Goal: Task Accomplishment & Management: Manage account settings

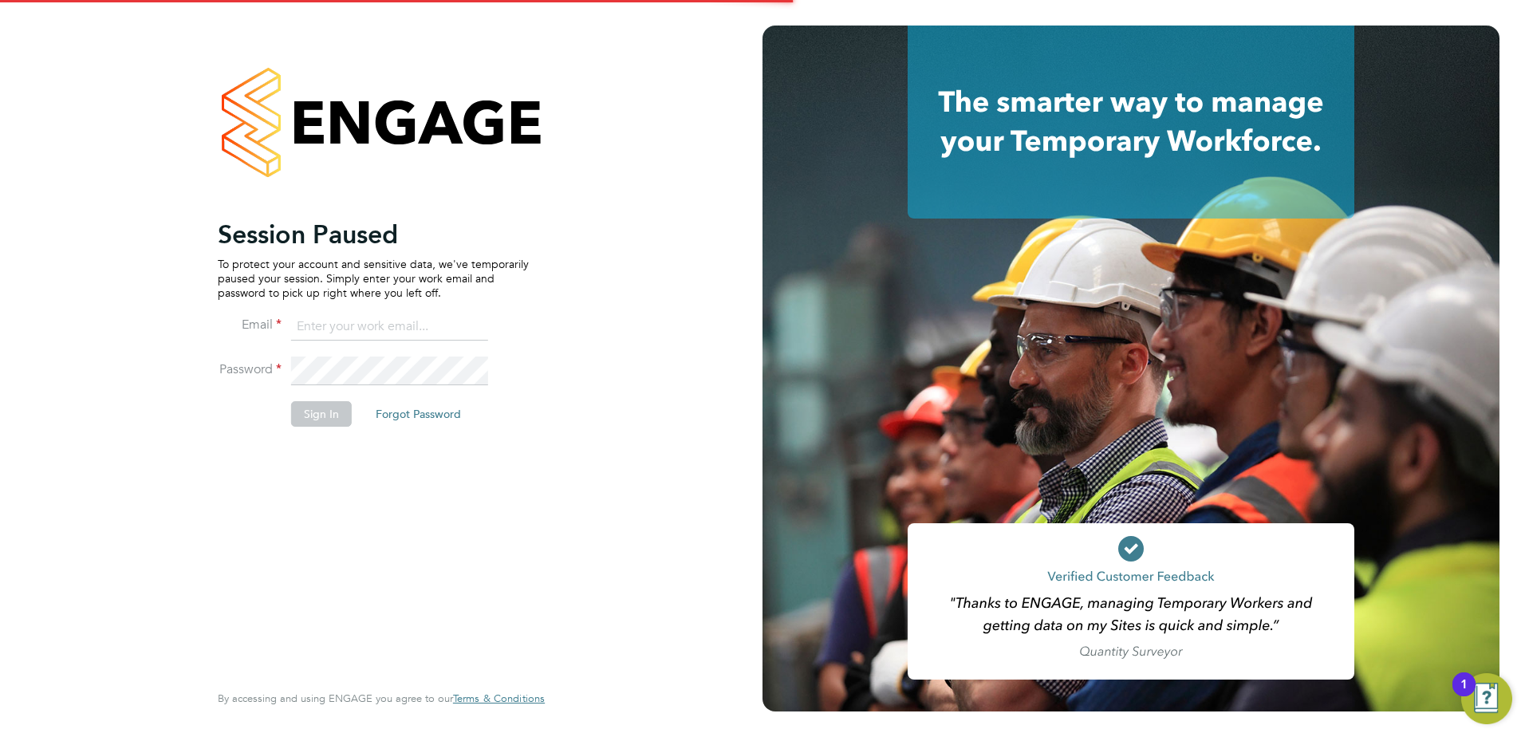
type input "julie.tante@apleona.com"
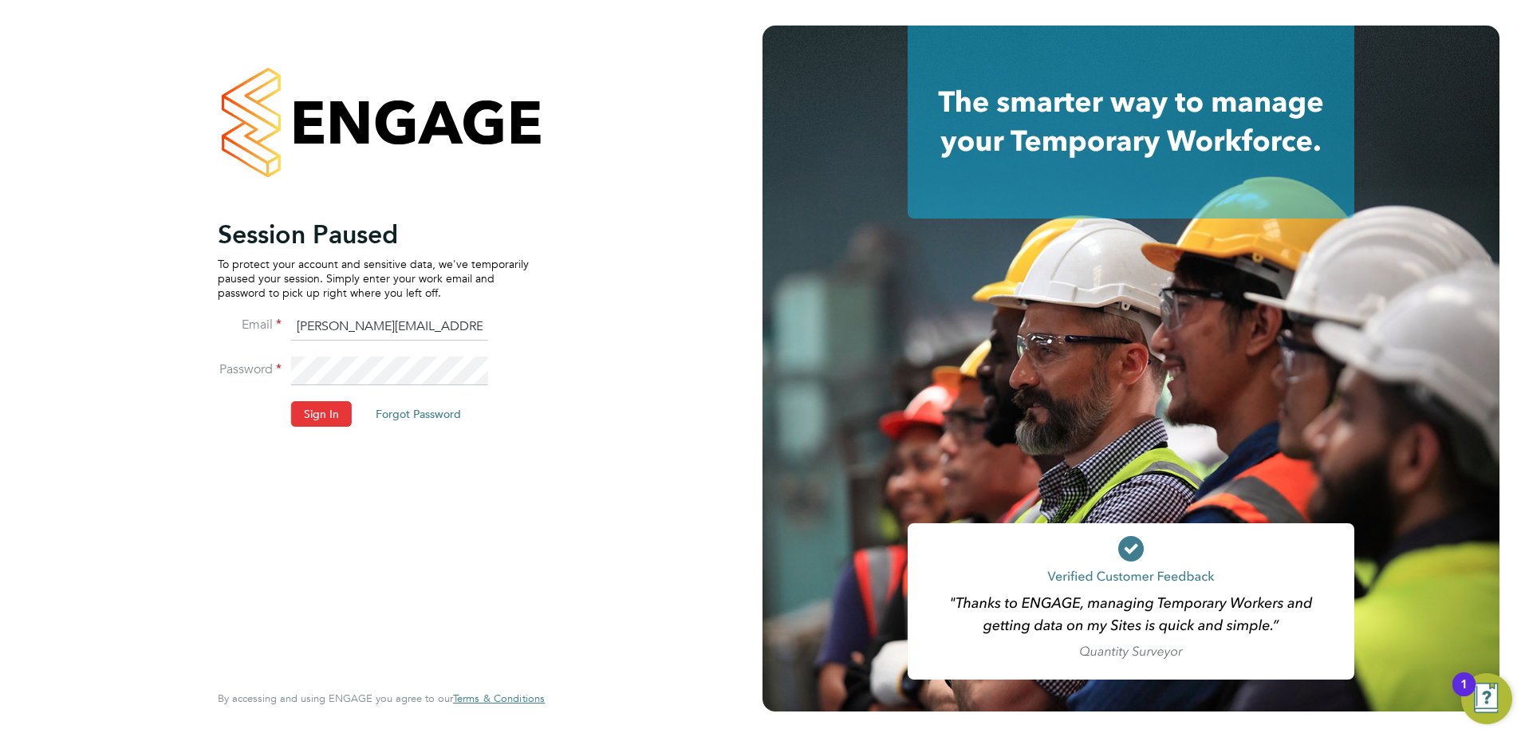
click at [606, 315] on div "Session Paused To protect your account and sensitive data, we've temporarily pa…" at bounding box center [381, 368] width 763 height 737
click at [320, 412] on button "Sign In" at bounding box center [321, 414] width 61 height 26
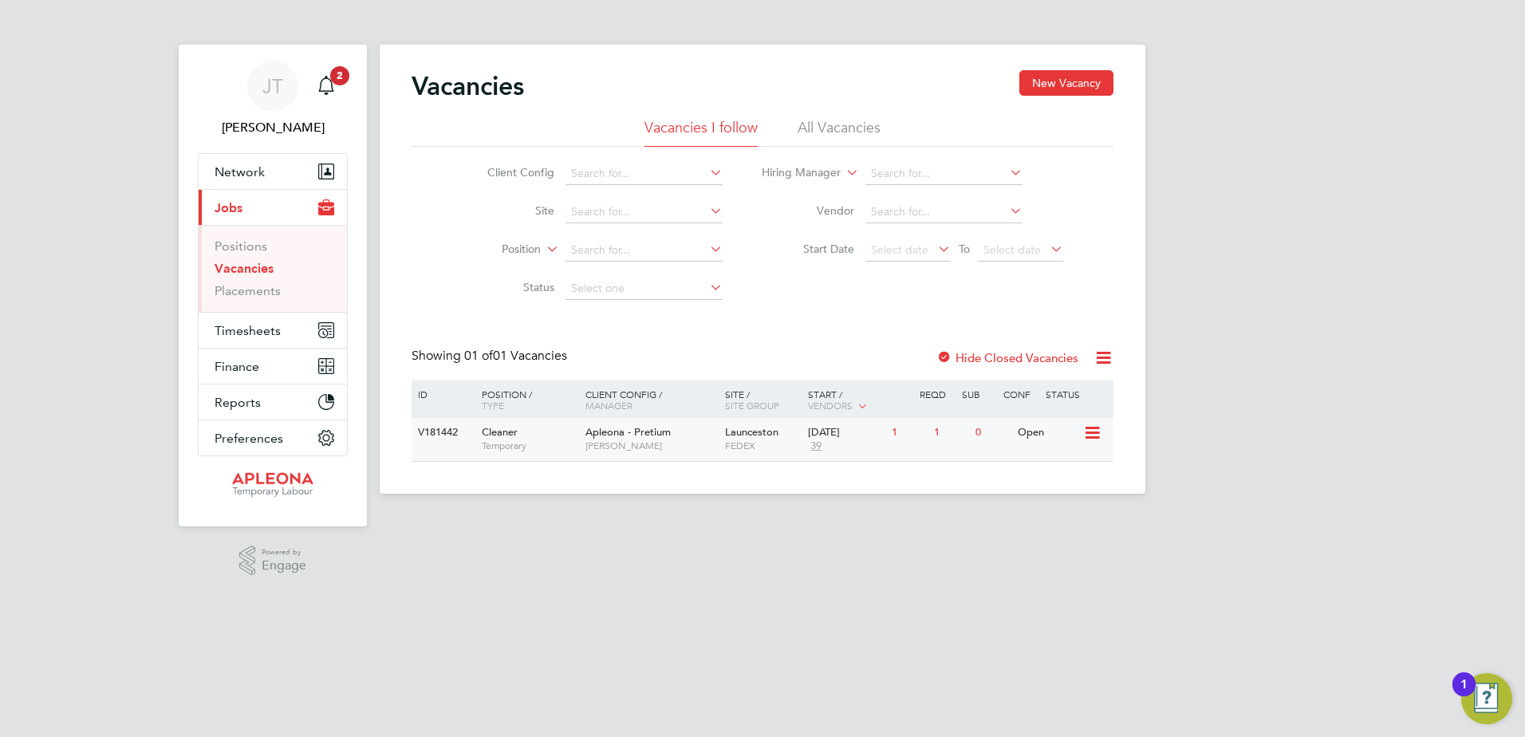
click at [1041, 432] on div "Open" at bounding box center [1048, 433] width 69 height 30
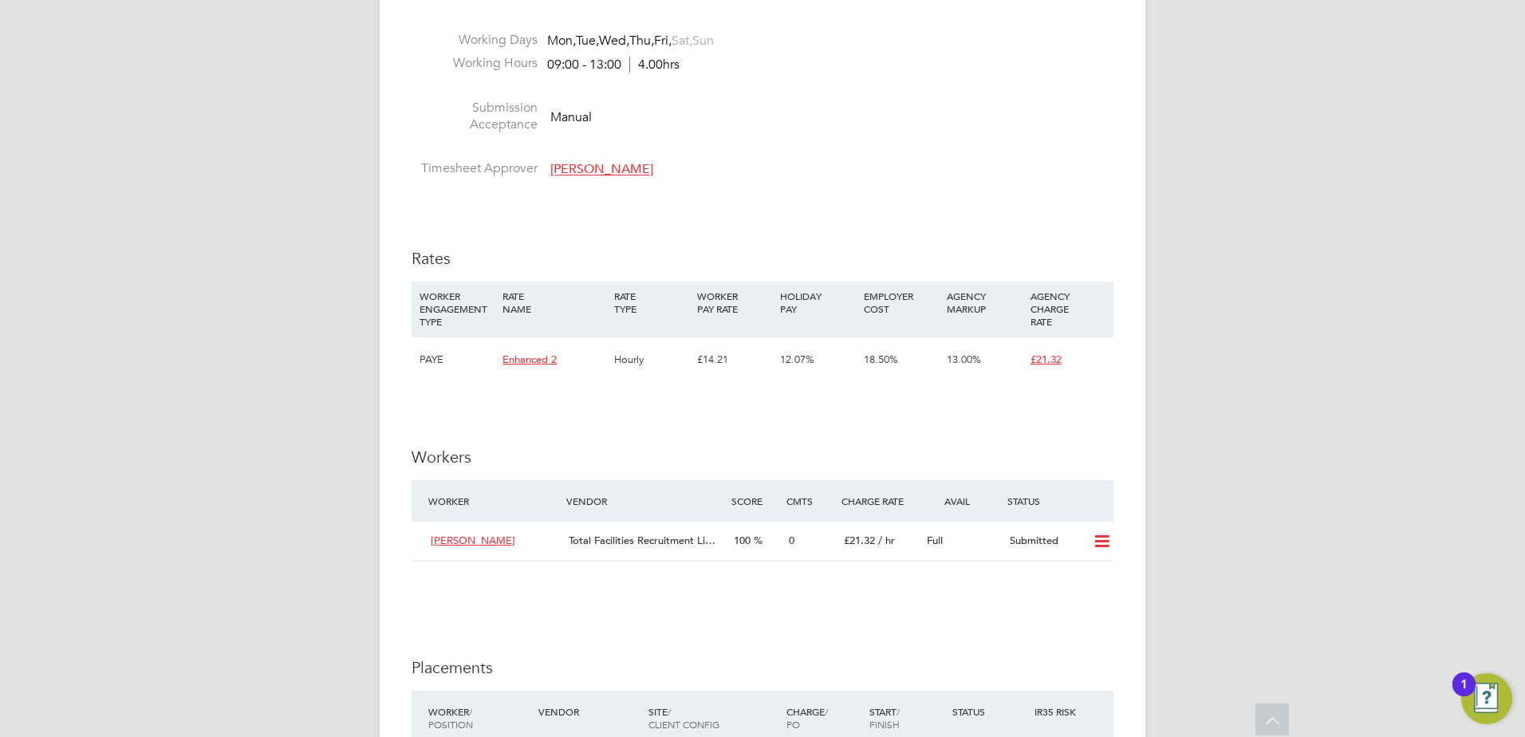
scroll to position [1197, 0]
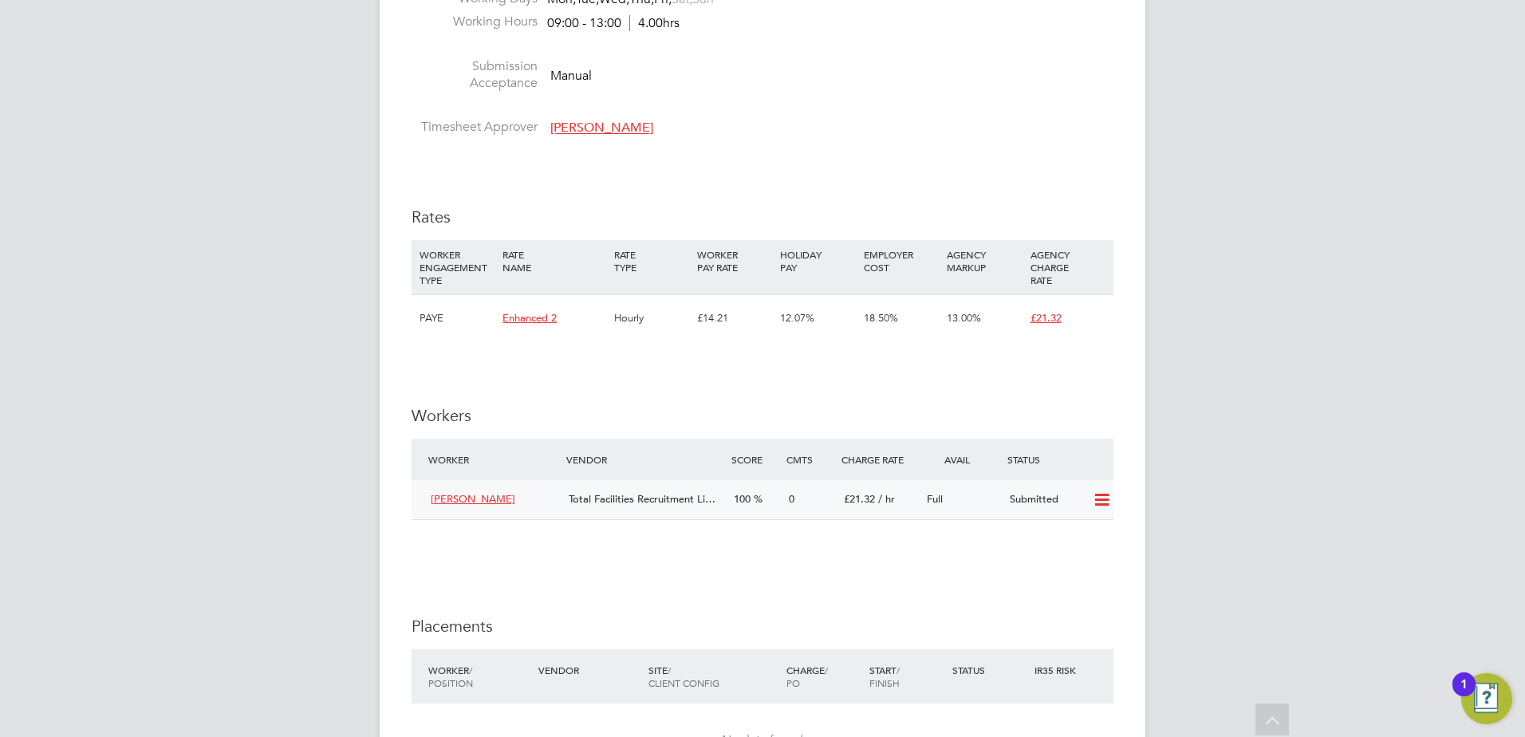
click at [1103, 500] on icon at bounding box center [1102, 500] width 20 height 13
click at [1083, 534] on li "Offer" at bounding box center [1081, 534] width 56 height 22
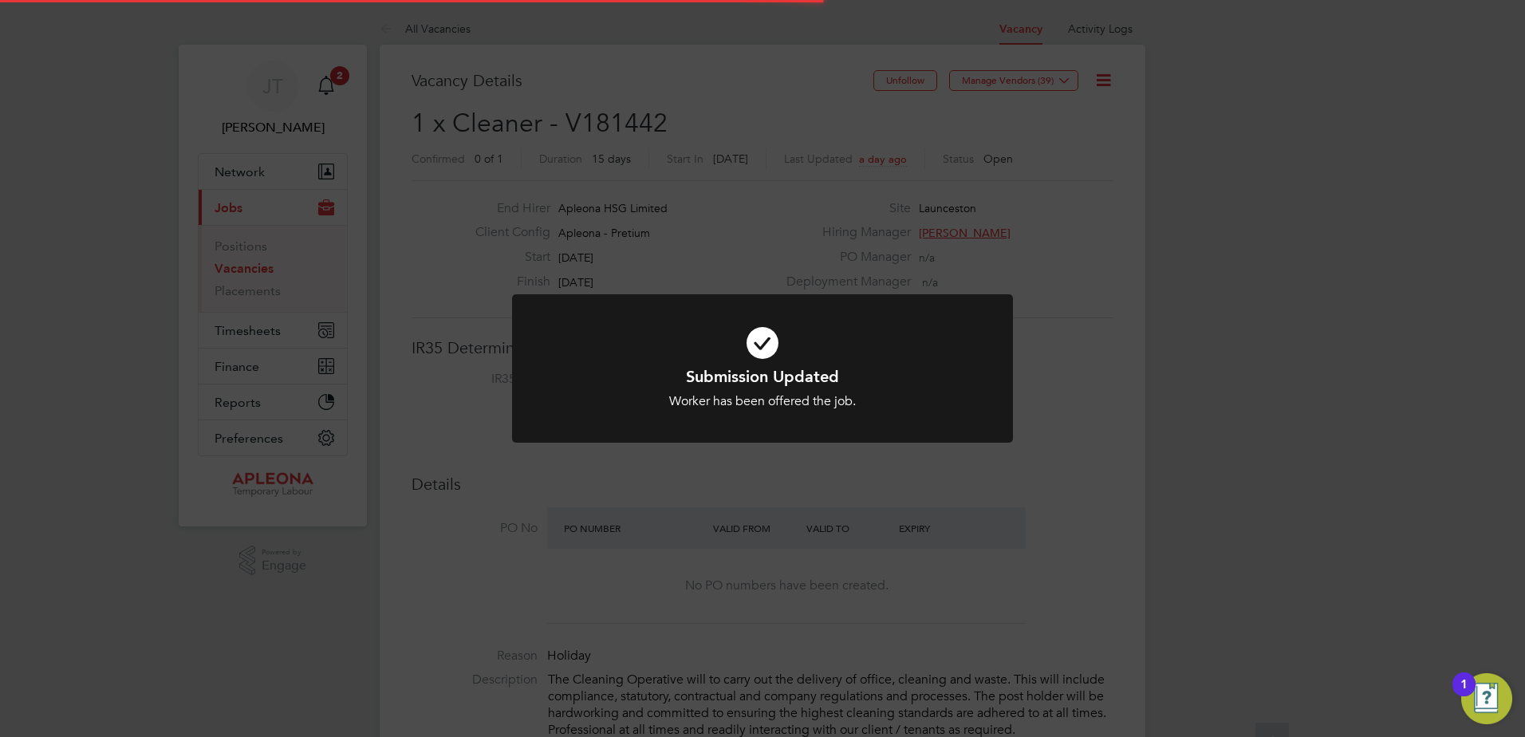
scroll to position [47, 112]
click at [1203, 293] on div "Submission Updated Worker has been offered the job. Cancel Okay" at bounding box center [762, 368] width 1525 height 737
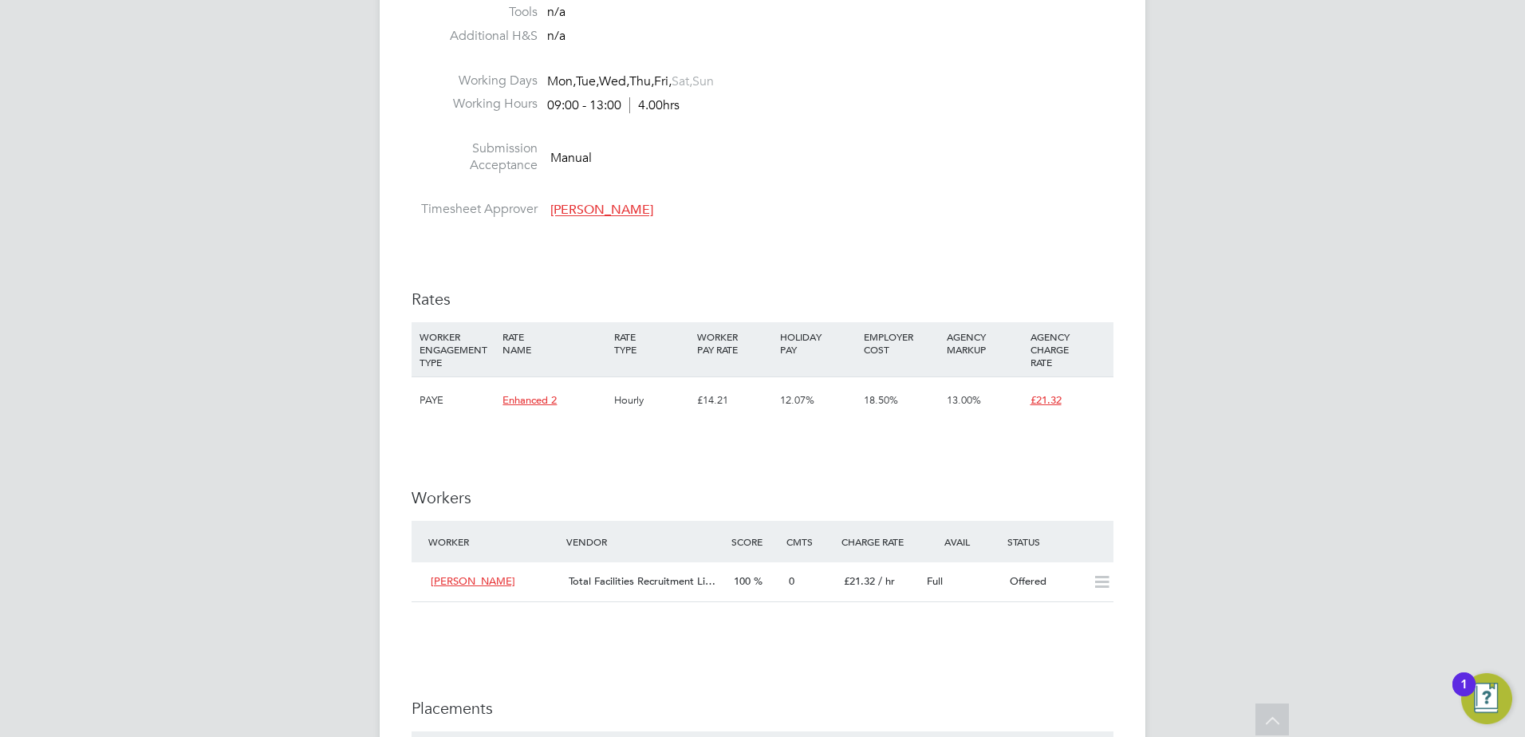
scroll to position [1117, 0]
